Goal: Task Accomplishment & Management: Manage account settings

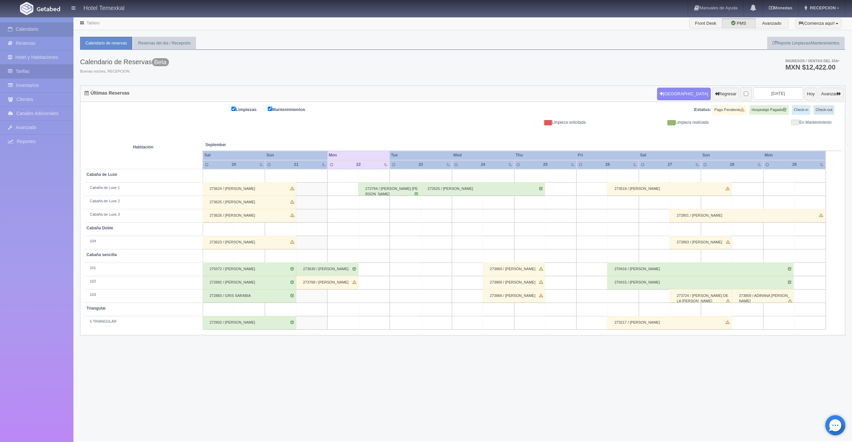
click at [20, 67] on link "Tarifas" at bounding box center [36, 71] width 73 height 14
click at [37, 82] on link "Inventarios" at bounding box center [36, 85] width 73 height 14
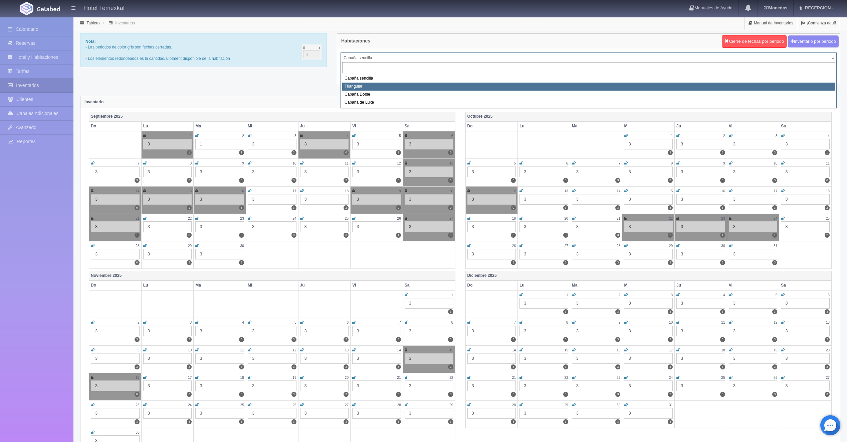
select select "2119"
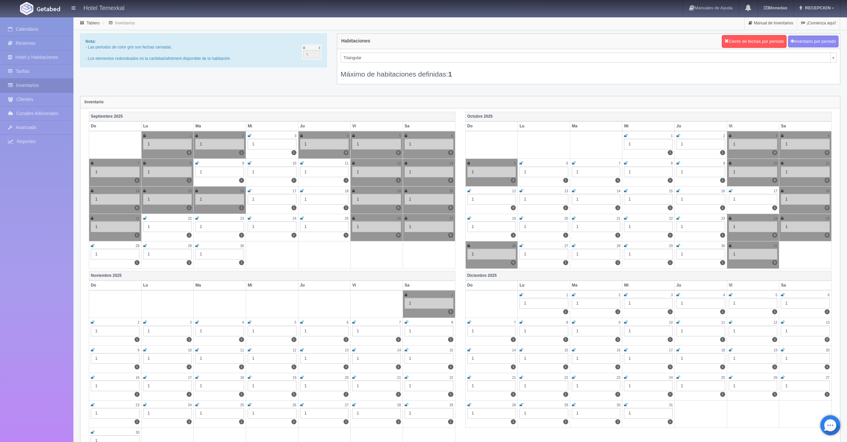
click at [146, 218] on icon at bounding box center [145, 218] width 4 height 4
